Goal: Transaction & Acquisition: Subscribe to service/newsletter

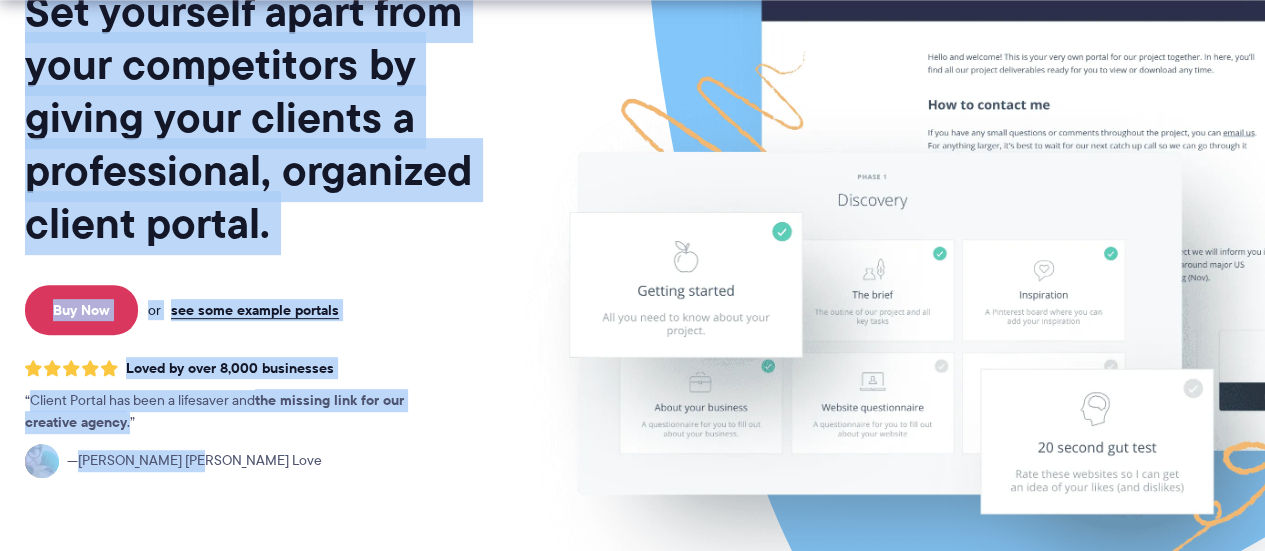
scroll to position [554, 0]
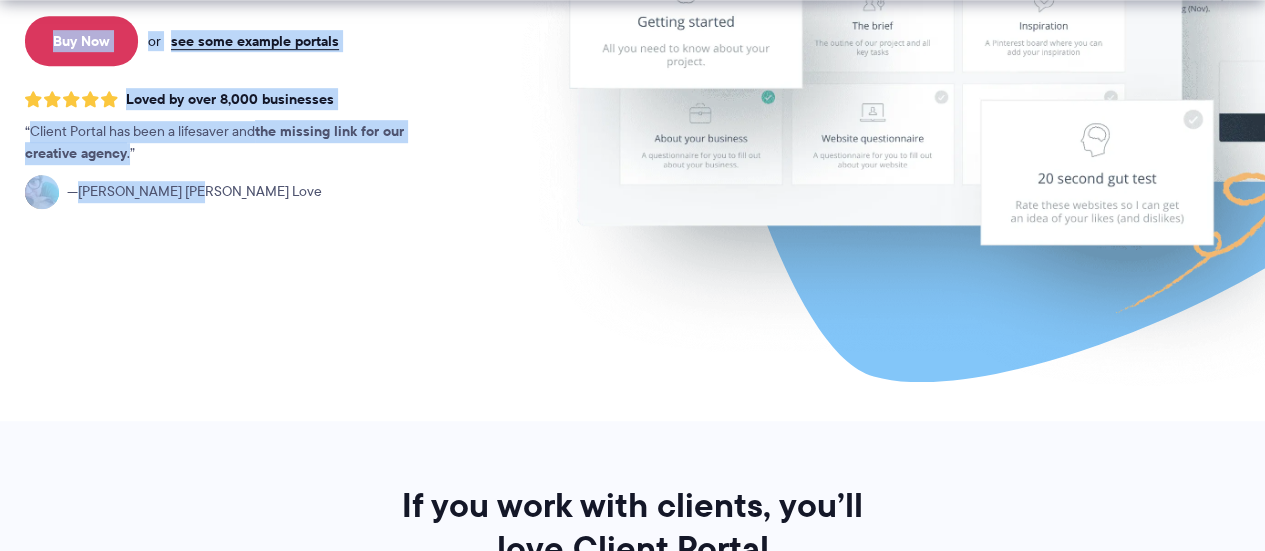
drag, startPoint x: 30, startPoint y: 291, endPoint x: 232, endPoint y: 275, distance: 202.6
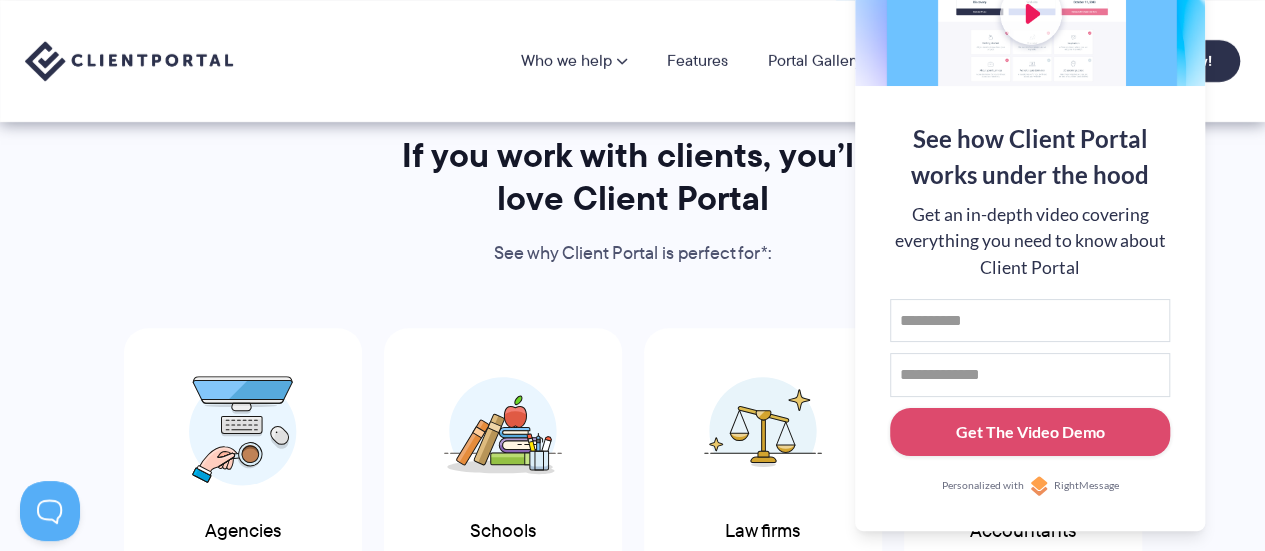
scroll to position [903, 0]
click at [1232, 253] on div "If you work with clients, you’ll love Client Portal See why Client Portal is pe…" at bounding box center [632, 557] width 1265 height 844
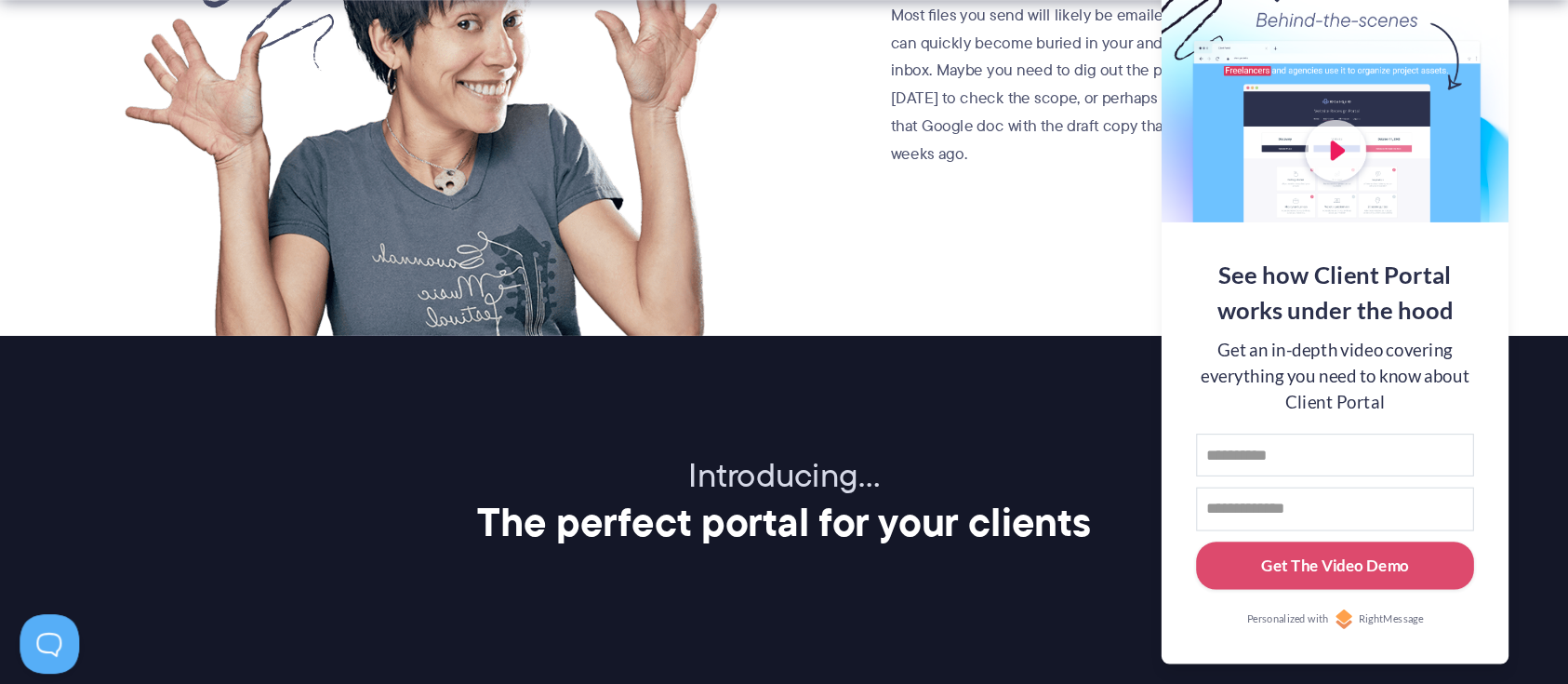
scroll to position [1936, 0]
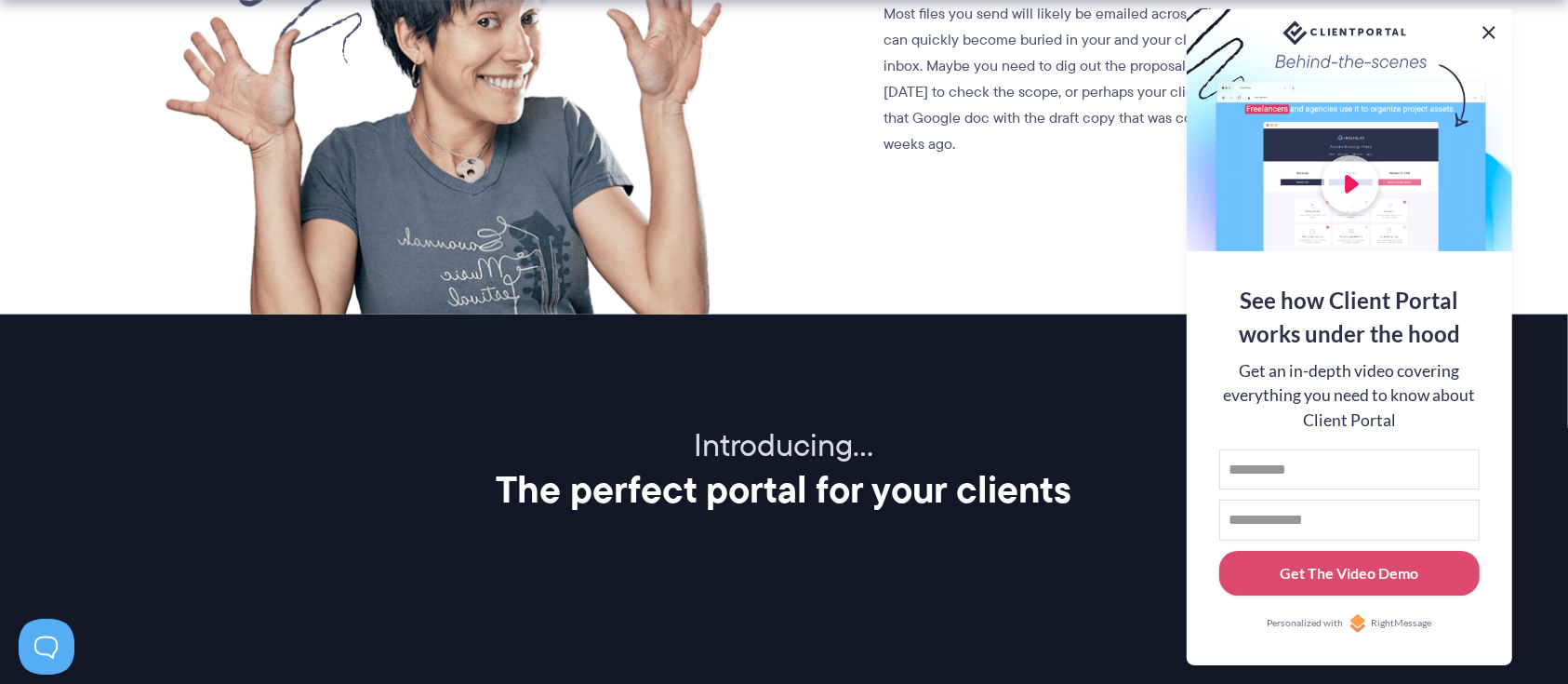
click at [1176, 26] on button at bounding box center [1489, 33] width 22 height 22
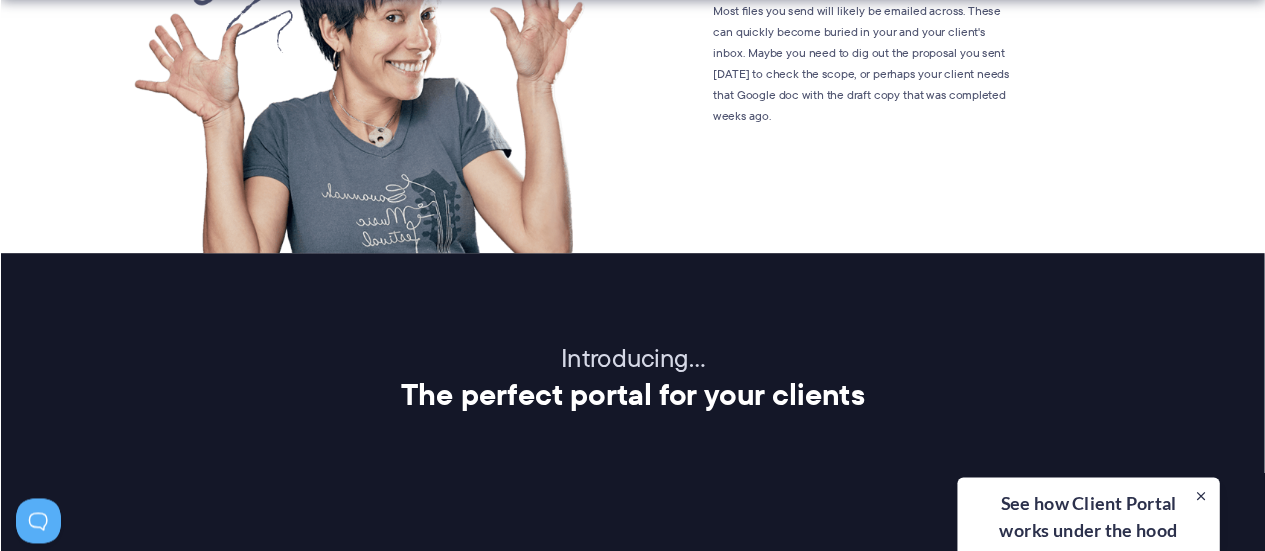
scroll to position [2081, 0]
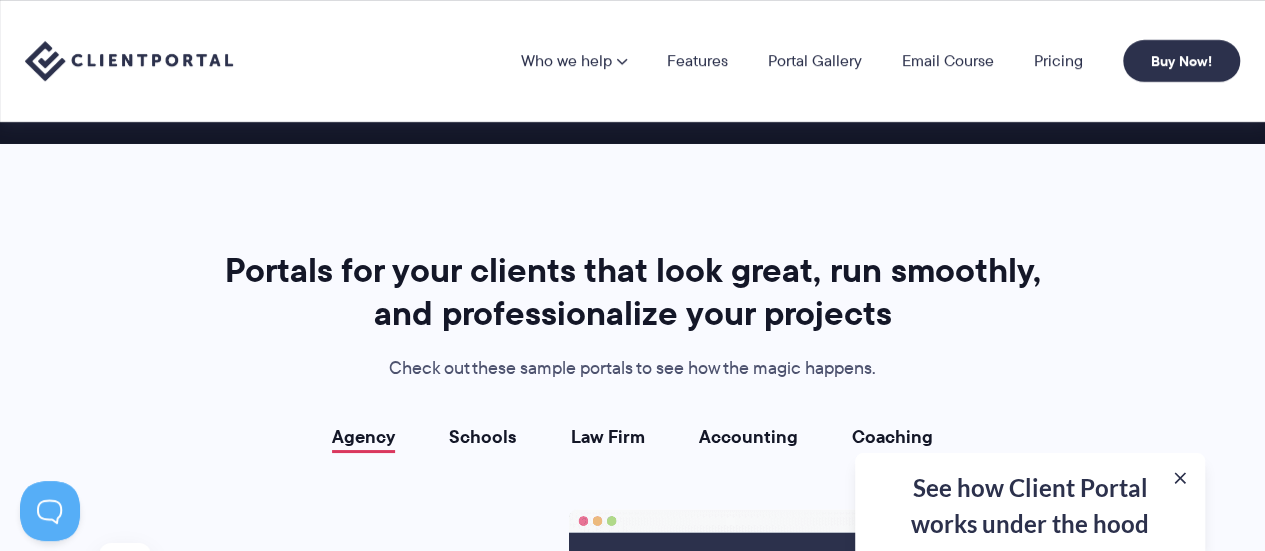
click at [750, 249] on h2 "Portals for your clients that look great, run smoothly, and professionalize you…" at bounding box center [633, 292] width 834 height 86
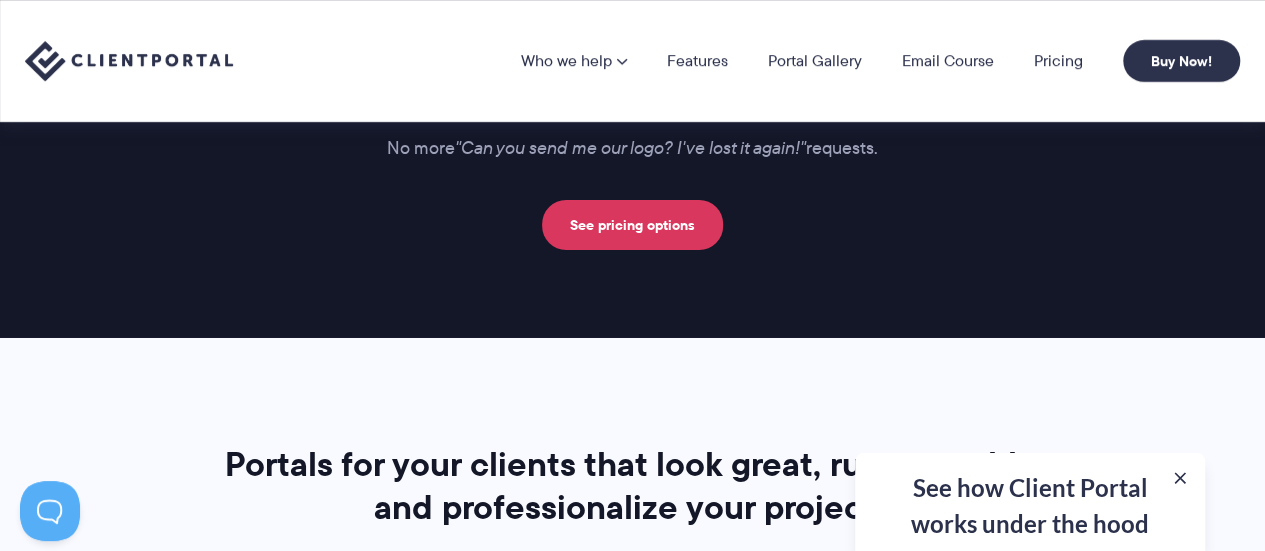
scroll to position [3401, 0]
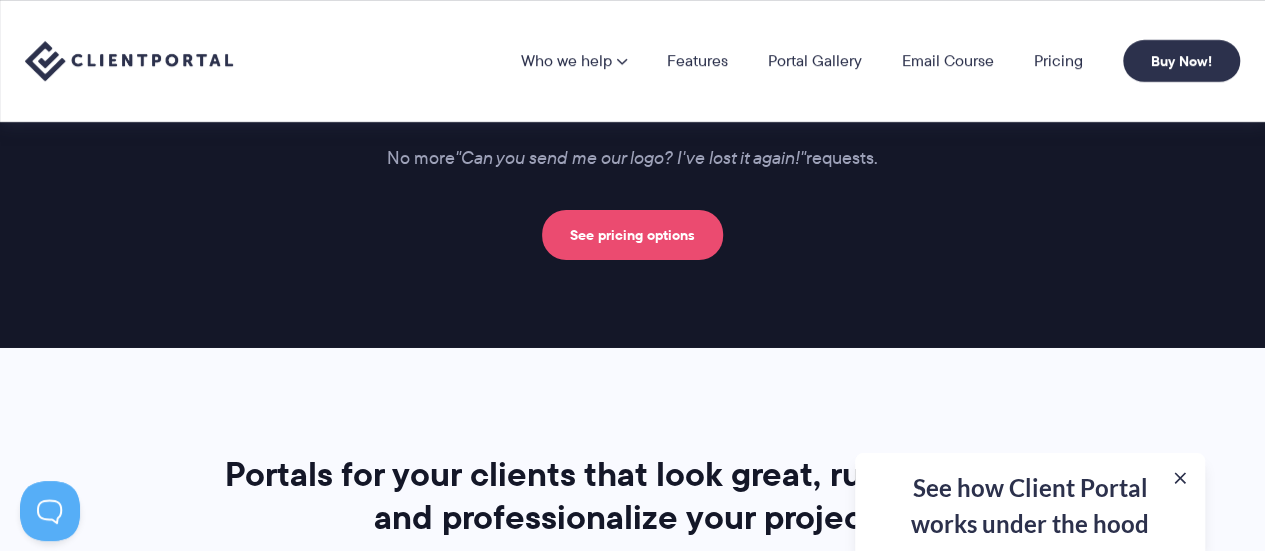
click at [620, 238] on link "See pricing options" at bounding box center [632, 235] width 181 height 50
